Goal: Task Accomplishment & Management: Complete application form

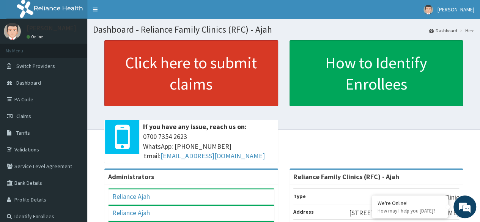
click at [246, 80] on link "Click here to submit claims" at bounding box center [191, 73] width 174 height 66
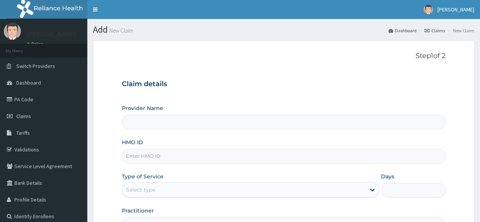
click at [200, 157] on input "HMO ID" at bounding box center [283, 156] width 323 height 15
type input "Reliance Family Clinics (RFC) - Ajah"
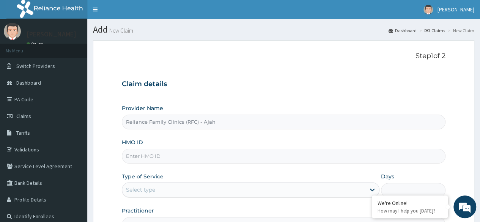
paste input "HIC/10077/A"
type input "HIC/10077/A"
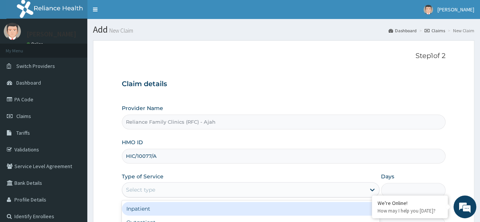
click at [202, 189] on div "Select type" at bounding box center [243, 190] width 243 height 12
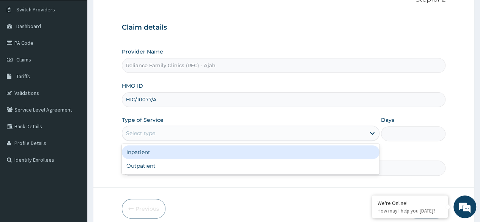
scroll to position [88, 0]
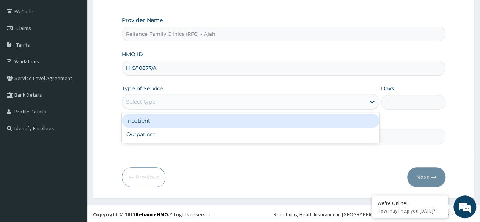
click at [195, 137] on div "Outpatient" at bounding box center [250, 134] width 257 height 14
type input "1"
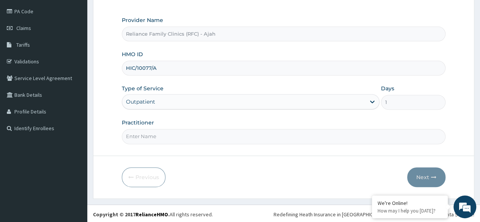
click at [212, 138] on input "Practitioner" at bounding box center [283, 136] width 323 height 15
type input "DR. LOCUM"
click at [434, 177] on icon "button" at bounding box center [433, 176] width 5 height 5
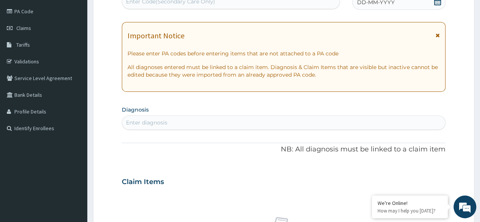
click at [383, 7] on div "DD-MM-YYYY" at bounding box center [398, 2] width 93 height 15
